Goal: Navigation & Orientation: Find specific page/section

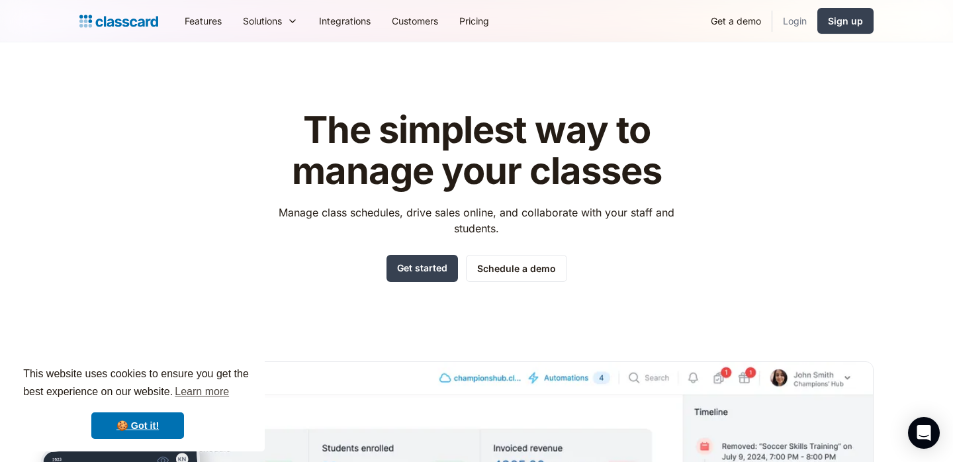
click at [796, 21] on link "Login" at bounding box center [794, 21] width 45 height 30
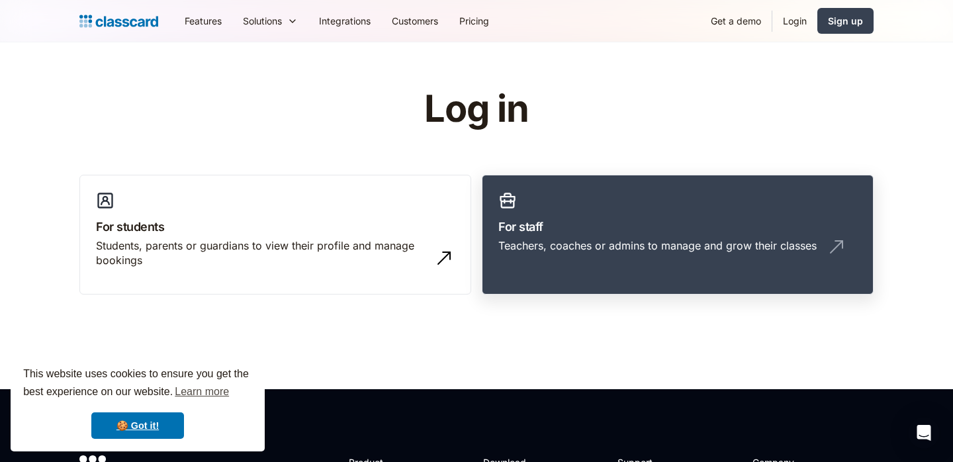
click at [566, 218] on h3 "For staff" at bounding box center [677, 227] width 359 height 18
